Goal: Register for event/course

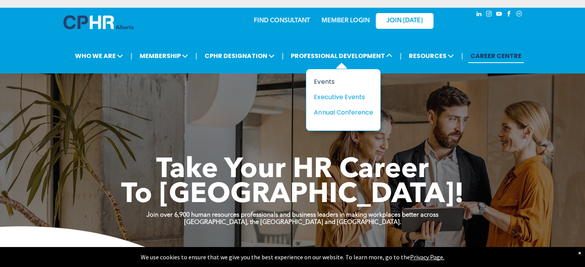
click at [324, 77] on div "Events" at bounding box center [340, 82] width 53 height 10
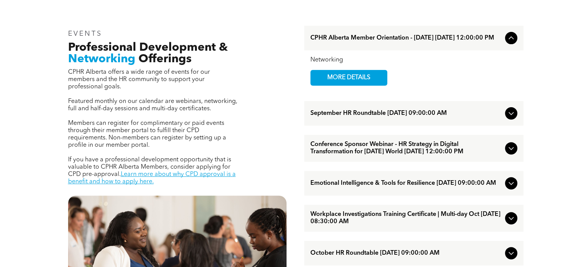
scroll to position [269, 0]
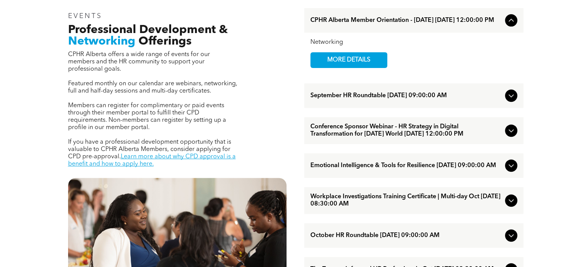
click at [511, 98] on icon at bounding box center [510, 96] width 5 height 3
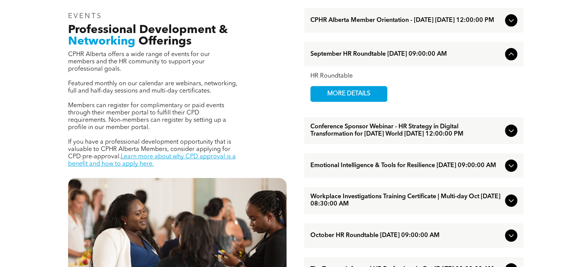
scroll to position [308, 0]
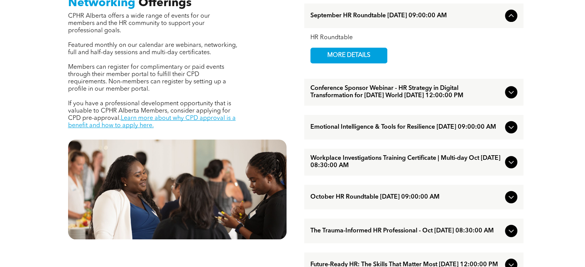
click at [514, 97] on icon at bounding box center [510, 92] width 9 height 9
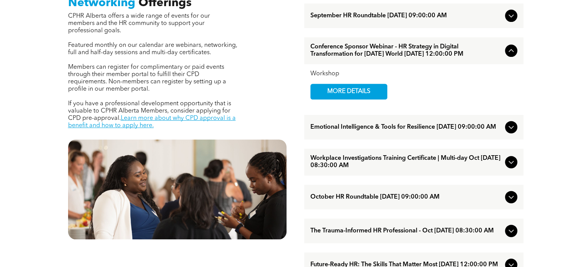
click at [511, 129] on icon at bounding box center [510, 127] width 5 height 3
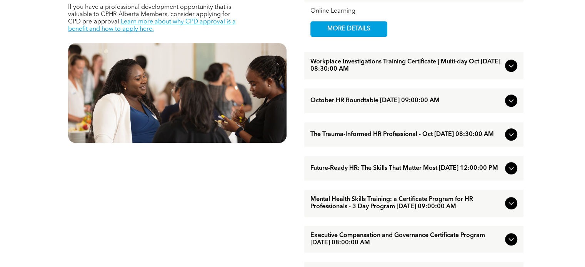
scroll to position [423, 0]
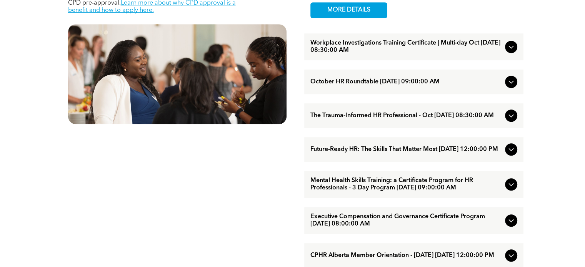
click at [511, 151] on icon at bounding box center [510, 149] width 5 height 3
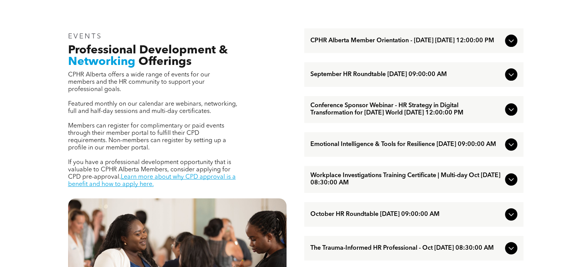
scroll to position [231, 0]
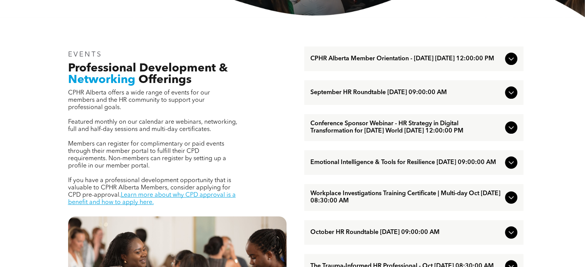
click at [509, 95] on icon at bounding box center [510, 92] width 9 height 9
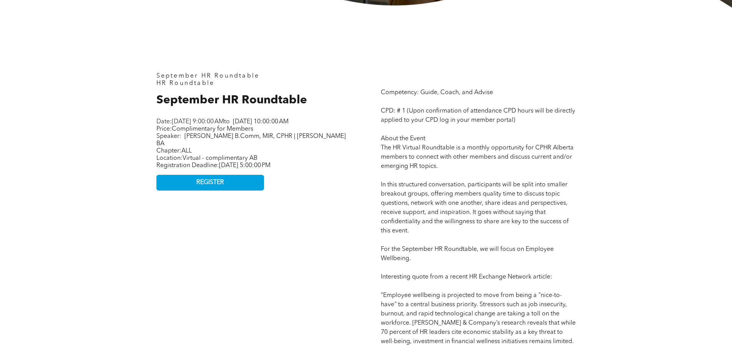
scroll to position [346, 0]
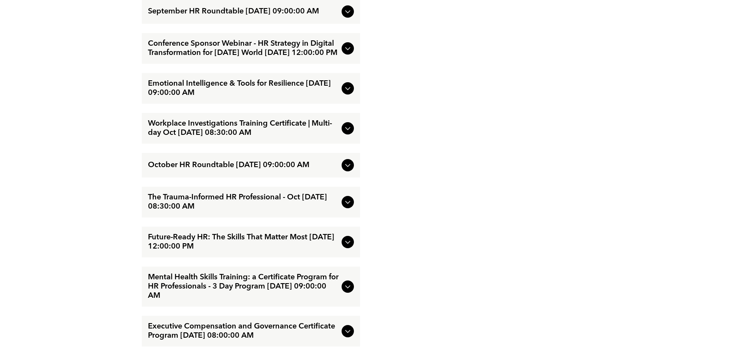
scroll to position [1230, 0]
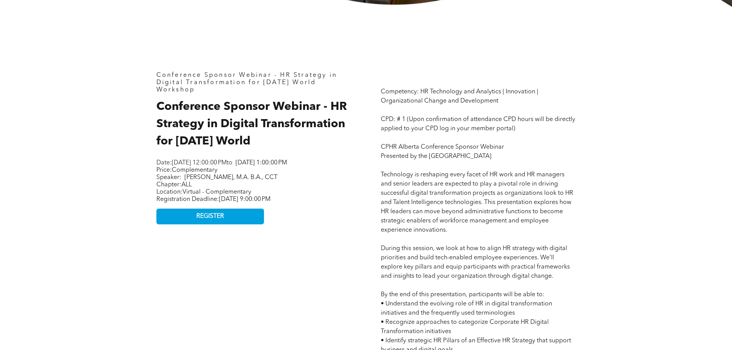
scroll to position [346, 0]
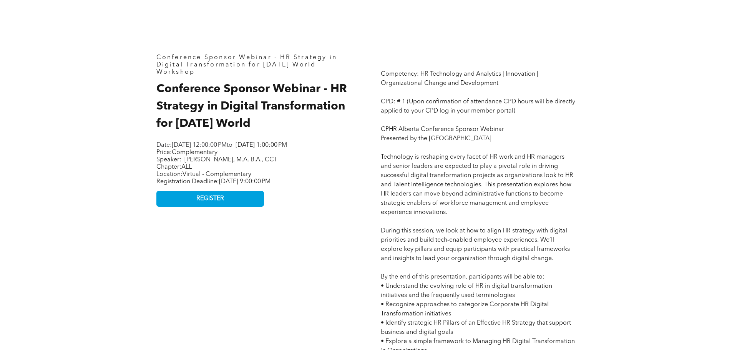
click at [323, 244] on div "Conference Sponsor Webinar - HR Strategy in Digital Transformation for Today’s …" at bounding box center [253, 315] width 207 height 535
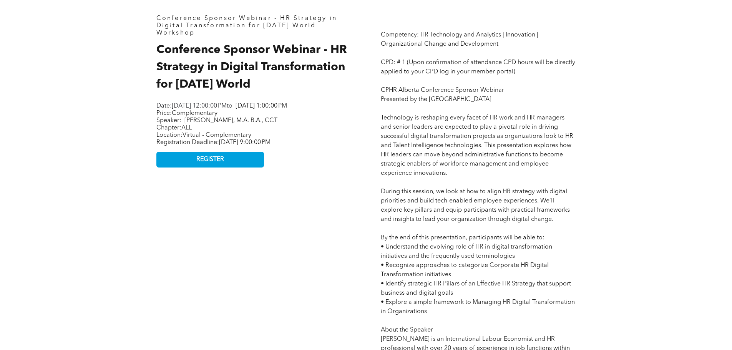
scroll to position [384, 0]
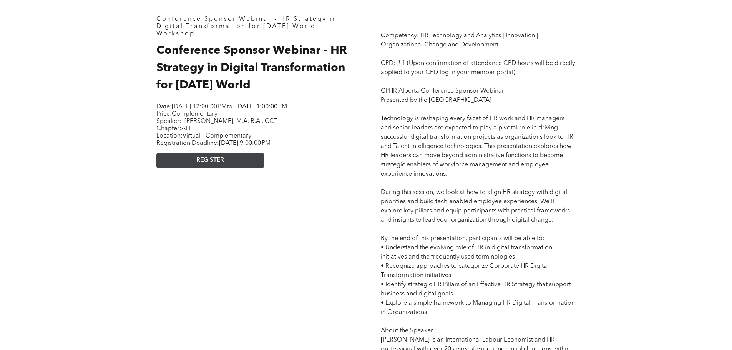
click at [254, 168] on link "REGISTER" at bounding box center [210, 161] width 108 height 16
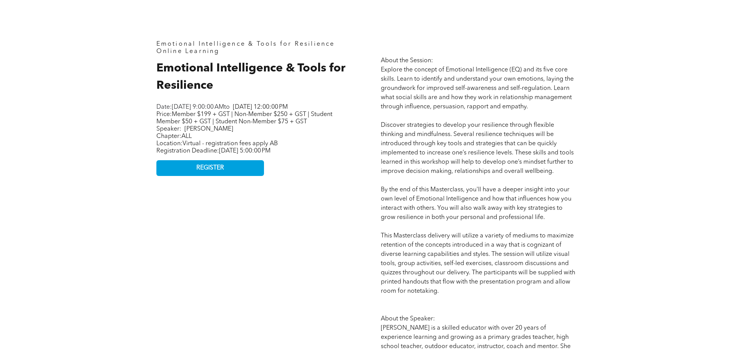
scroll to position [461, 0]
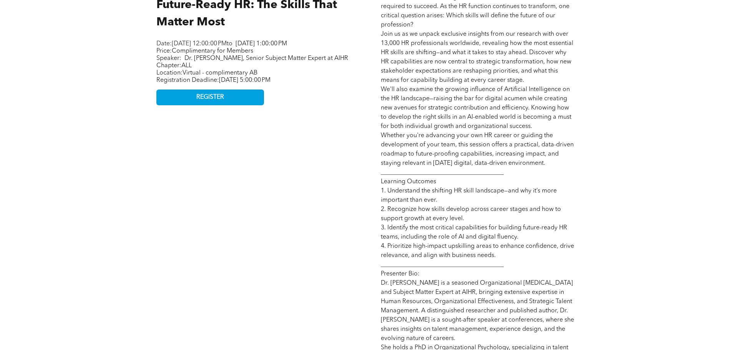
scroll to position [461, 0]
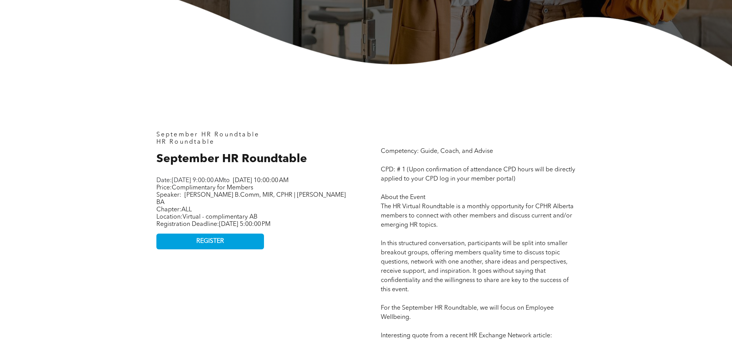
scroll to position [269, 0]
